Goal: Task Accomplishment & Management: Use online tool/utility

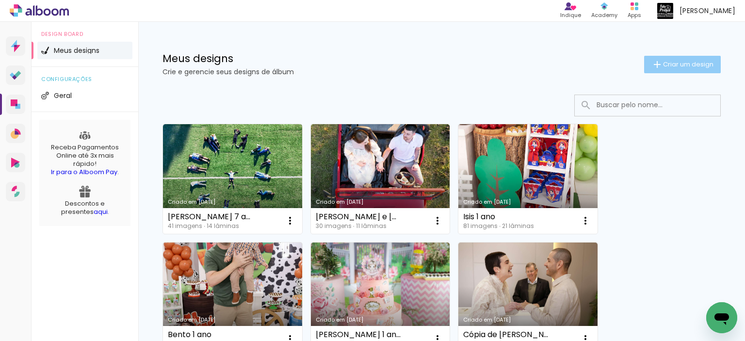
click at [681, 63] on span "Criar um design" at bounding box center [688, 64] width 50 height 6
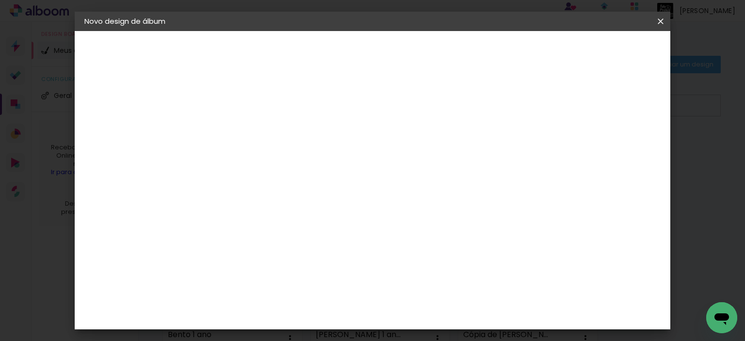
click at [243, 135] on input at bounding box center [243, 130] width 0 height 15
type input "S"
type input "Alice 1 ano"
type paper-input "Alice 1 ano"
click at [343, 50] on paper-button "Avançar" at bounding box center [319, 51] width 48 height 16
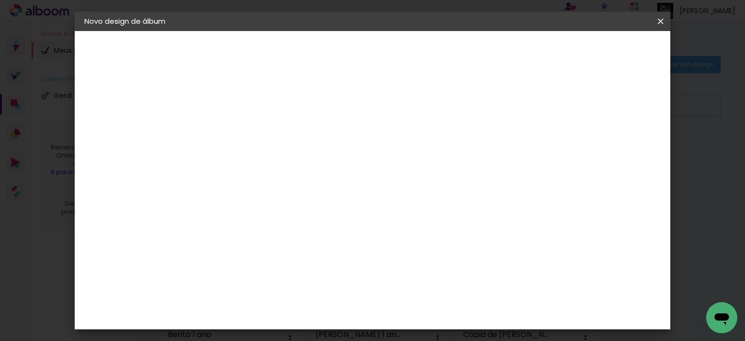
click at [425, 145] on paper-item "Tamanho Livre" at bounding box center [377, 147] width 93 height 21
click at [0, 0] on slot "Avançar" at bounding box center [0, 0] width 0 height 0
type input "4"
type paper-input "4"
click at [616, 149] on input "4" at bounding box center [611, 146] width 17 height 15
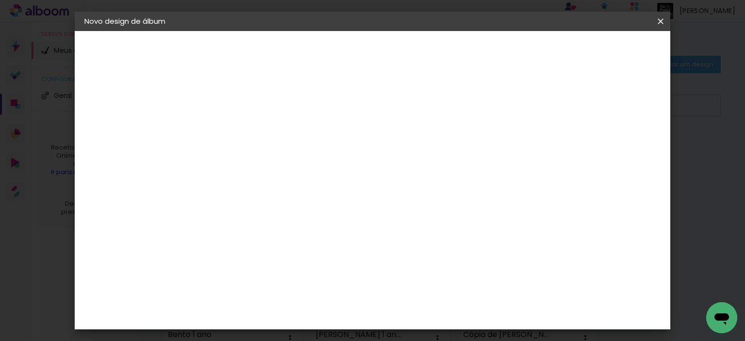
type input "3"
type paper-input "3"
click at [616, 149] on input "3" at bounding box center [612, 146] width 17 height 15
type input "2"
type paper-input "2"
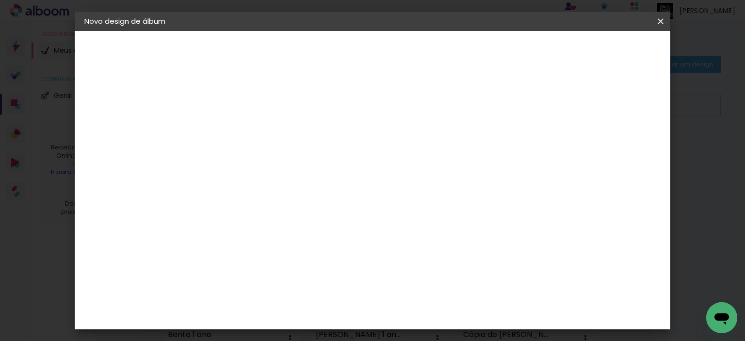
click at [616, 149] on input "2" at bounding box center [614, 146] width 17 height 15
type input "1"
type paper-input "1"
click at [620, 148] on input "1" at bounding box center [616, 146] width 17 height 15
type input "0"
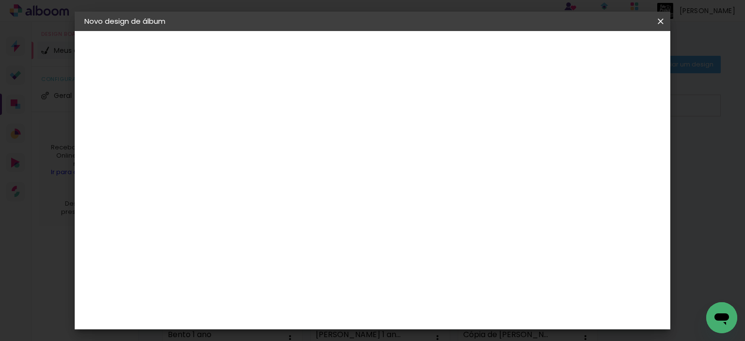
click at [621, 148] on input "0" at bounding box center [616, 146] width 17 height 15
drag, startPoint x: 215, startPoint y: 266, endPoint x: 223, endPoint y: 265, distance: 8.3
click at [223, 265] on input "30" at bounding box center [212, 267] width 25 height 15
type input "25"
type paper-input "25"
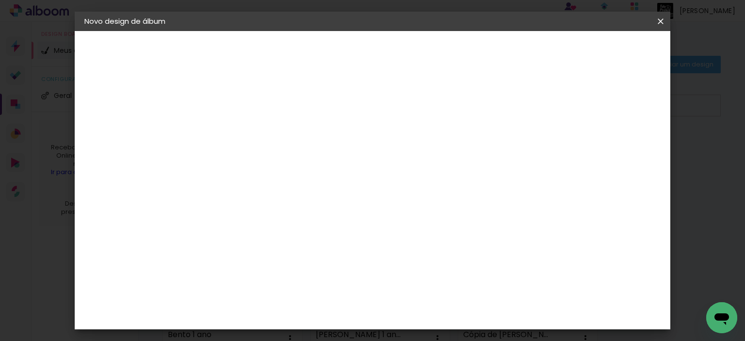
click at [338, 148] on span "30" at bounding box center [340, 152] width 16 height 15
drag, startPoint x: 427, startPoint y: 266, endPoint x: 437, endPoint y: 267, distance: 9.8
click at [437, 267] on input "60" at bounding box center [426, 268] width 25 height 15
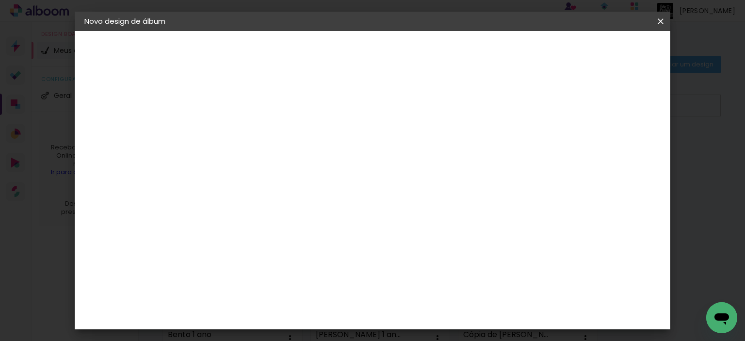
type input "50"
type paper-input "50"
click at [610, 45] on paper-button "Iniciar design" at bounding box center [578, 51] width 64 height 16
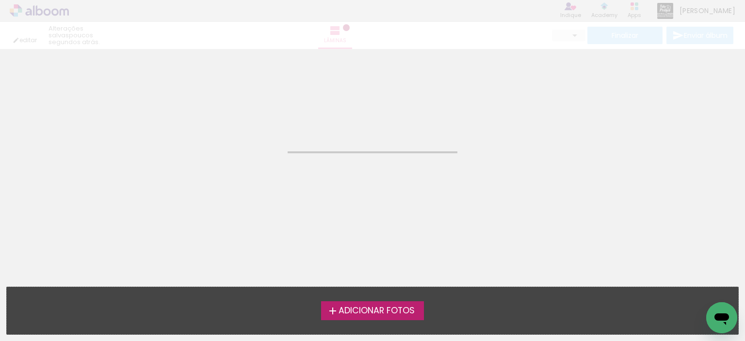
click at [378, 307] on span "Adicionar Fotos" at bounding box center [377, 311] width 76 height 9
click at [0, 0] on input "file" at bounding box center [0, 0] width 0 height 0
